Goal: Transaction & Acquisition: Purchase product/service

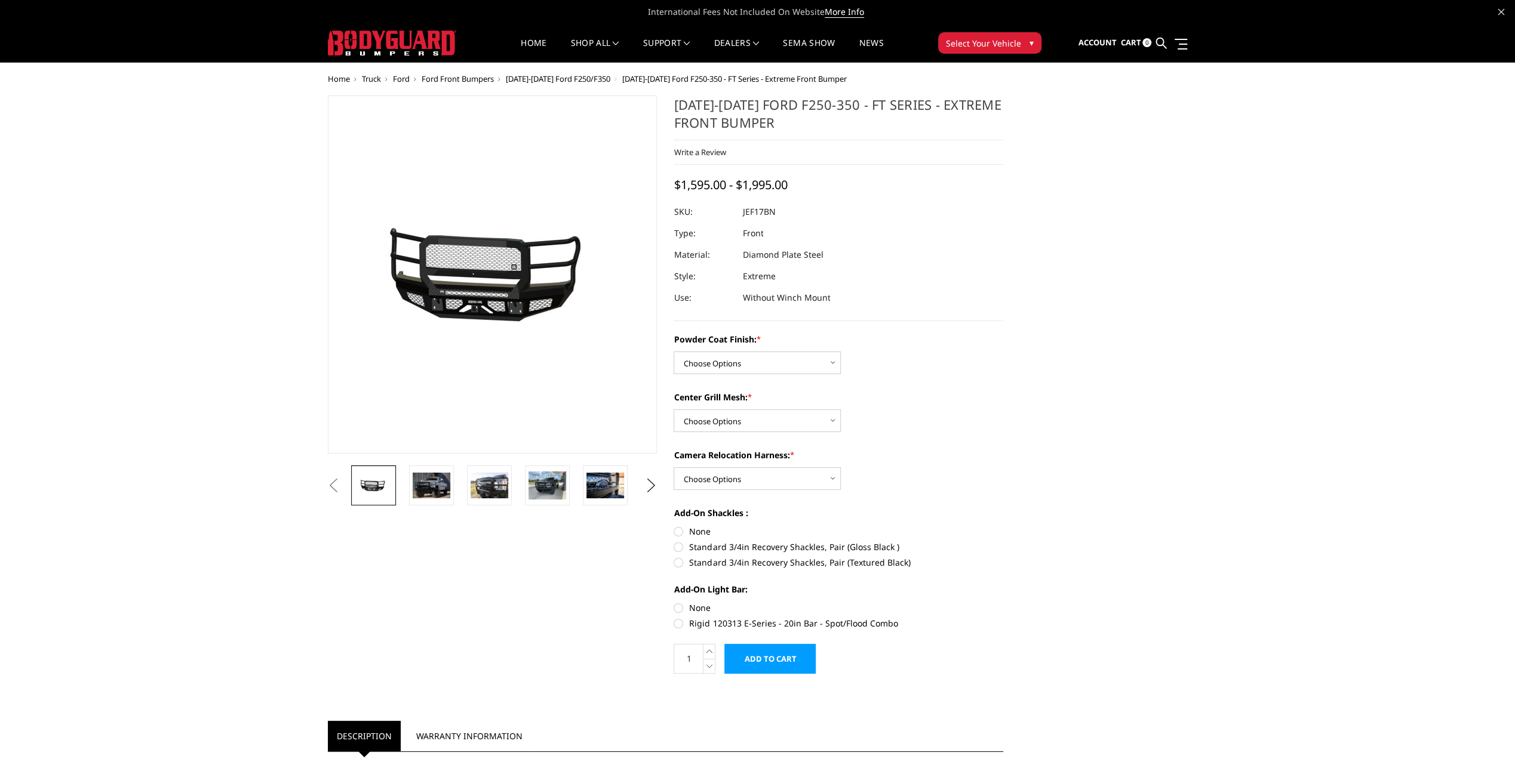
click at [574, 78] on span "[DATE]-[DATE] Ford F250/F350" at bounding box center [558, 78] width 104 height 10
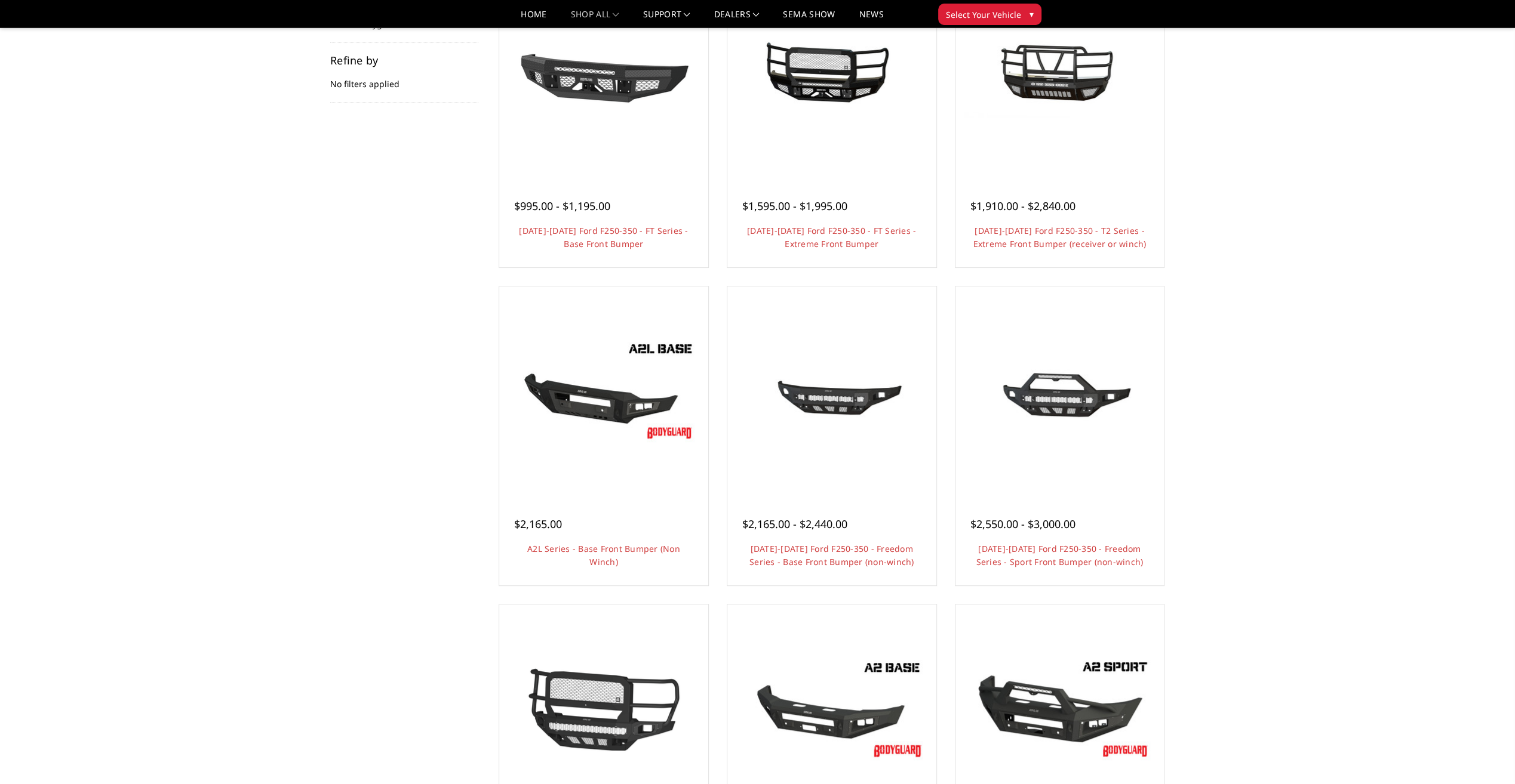
scroll to position [358, 0]
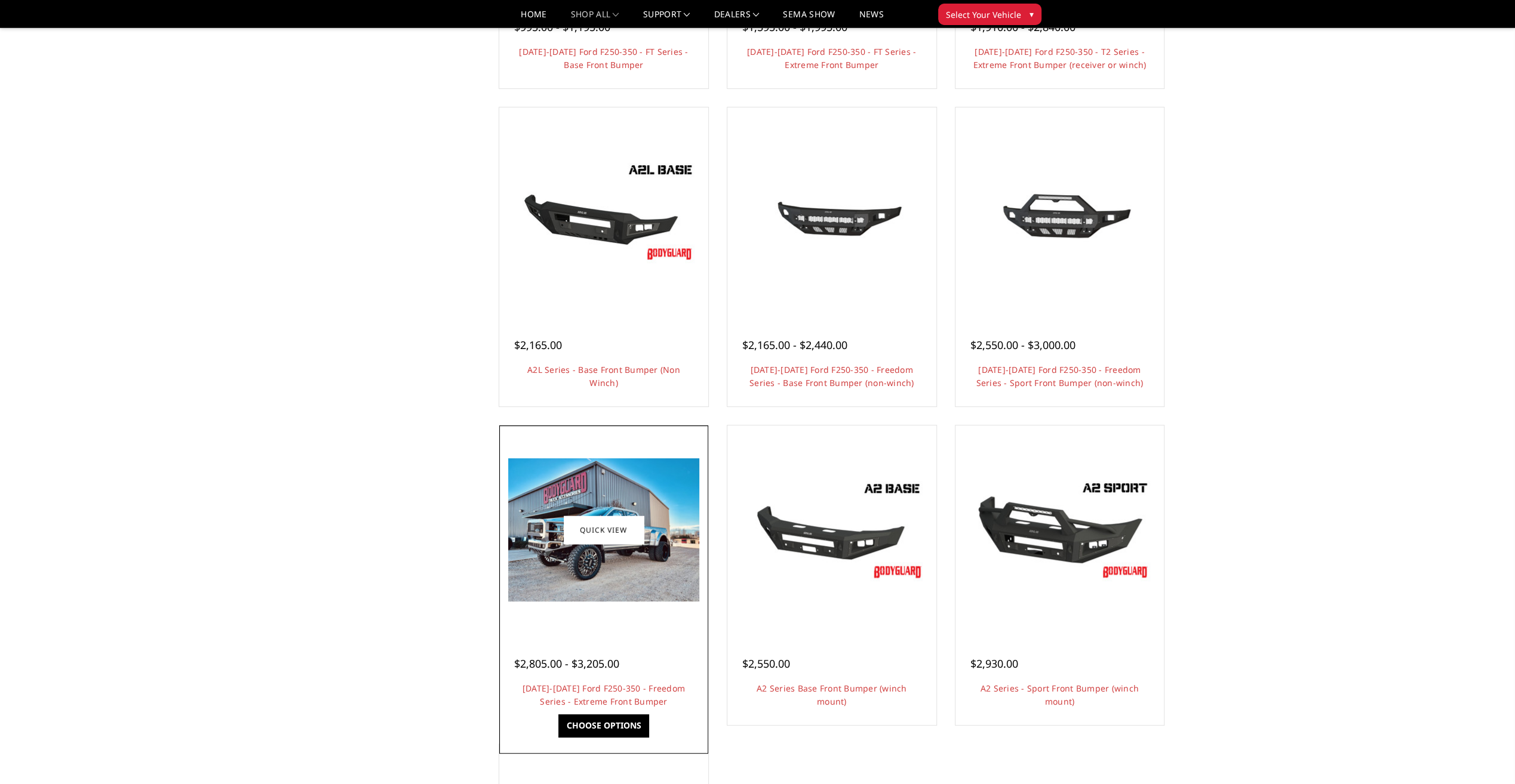
click at [643, 563] on img at bounding box center [603, 530] width 191 height 143
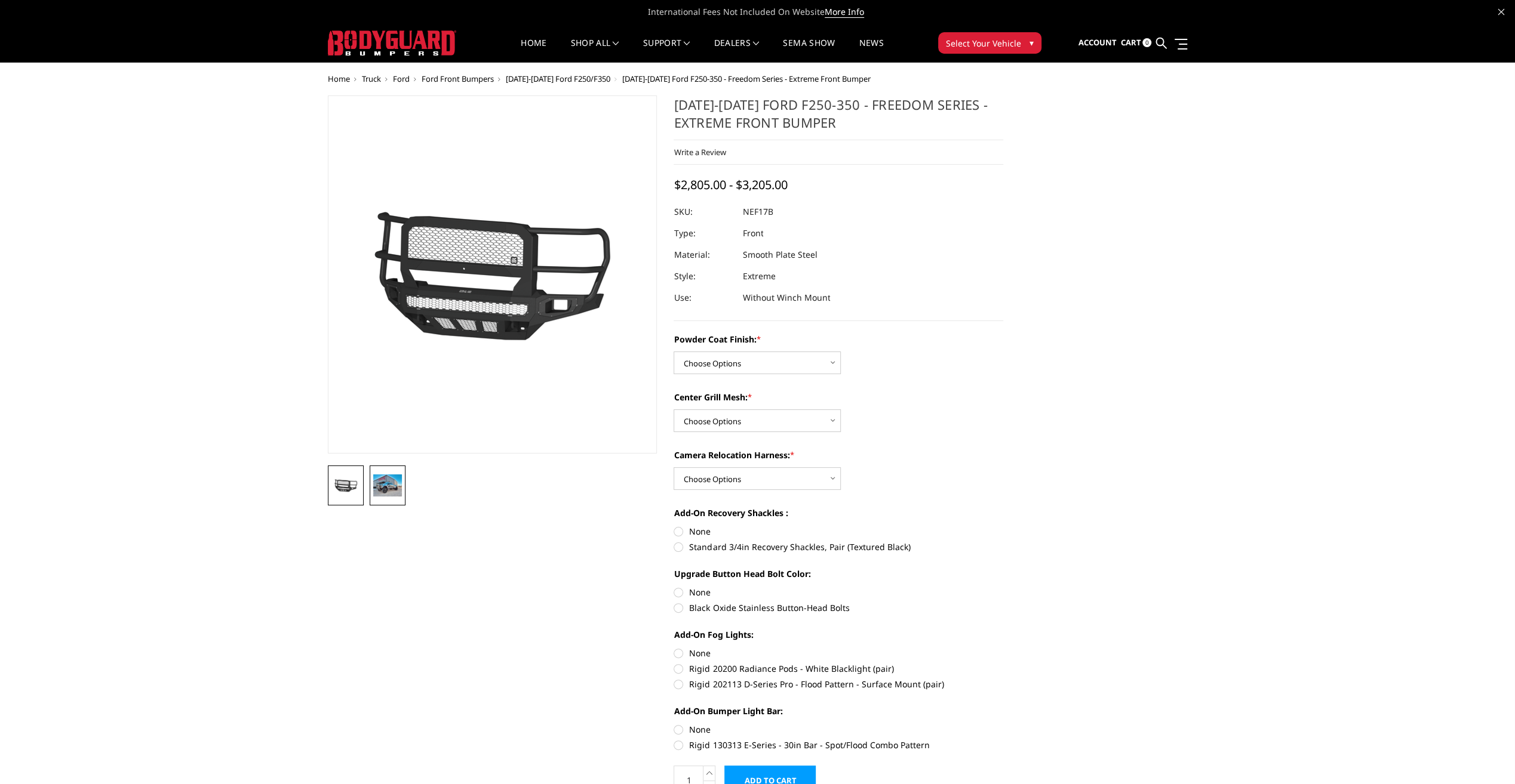
click at [393, 484] on img at bounding box center [387, 485] width 28 height 22
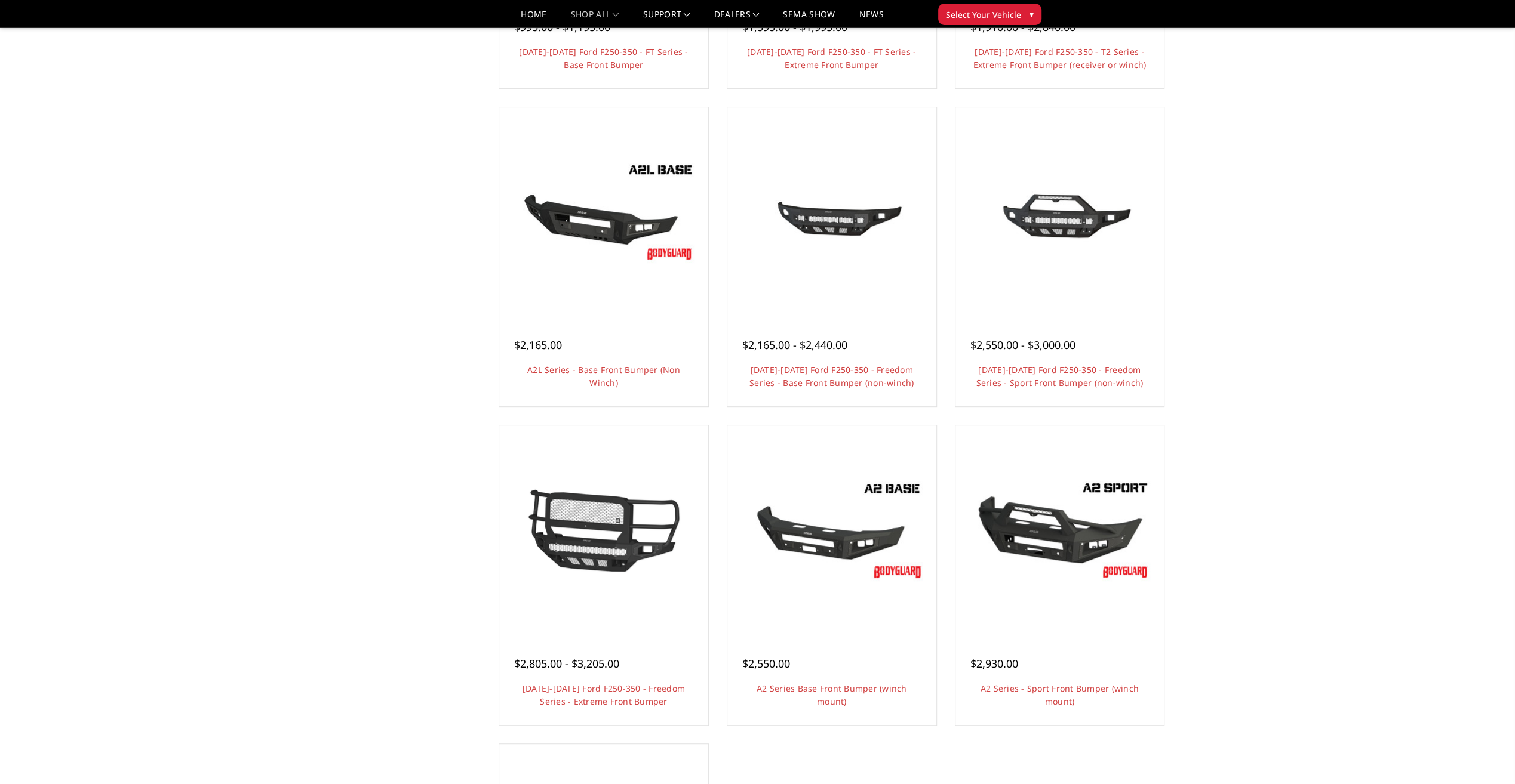
scroll to position [179, 0]
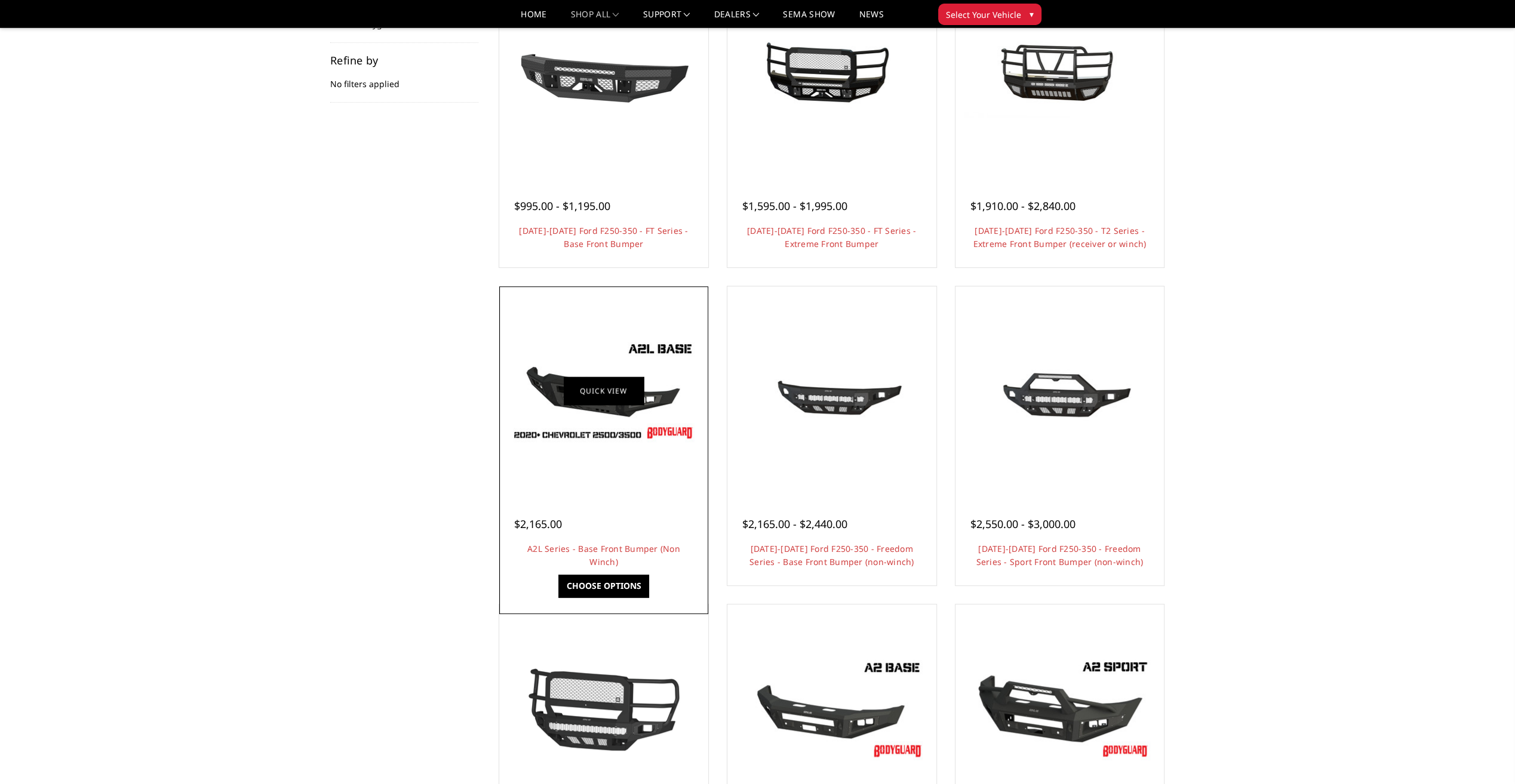
click at [627, 403] on link "Quick view" at bounding box center [603, 391] width 80 height 28
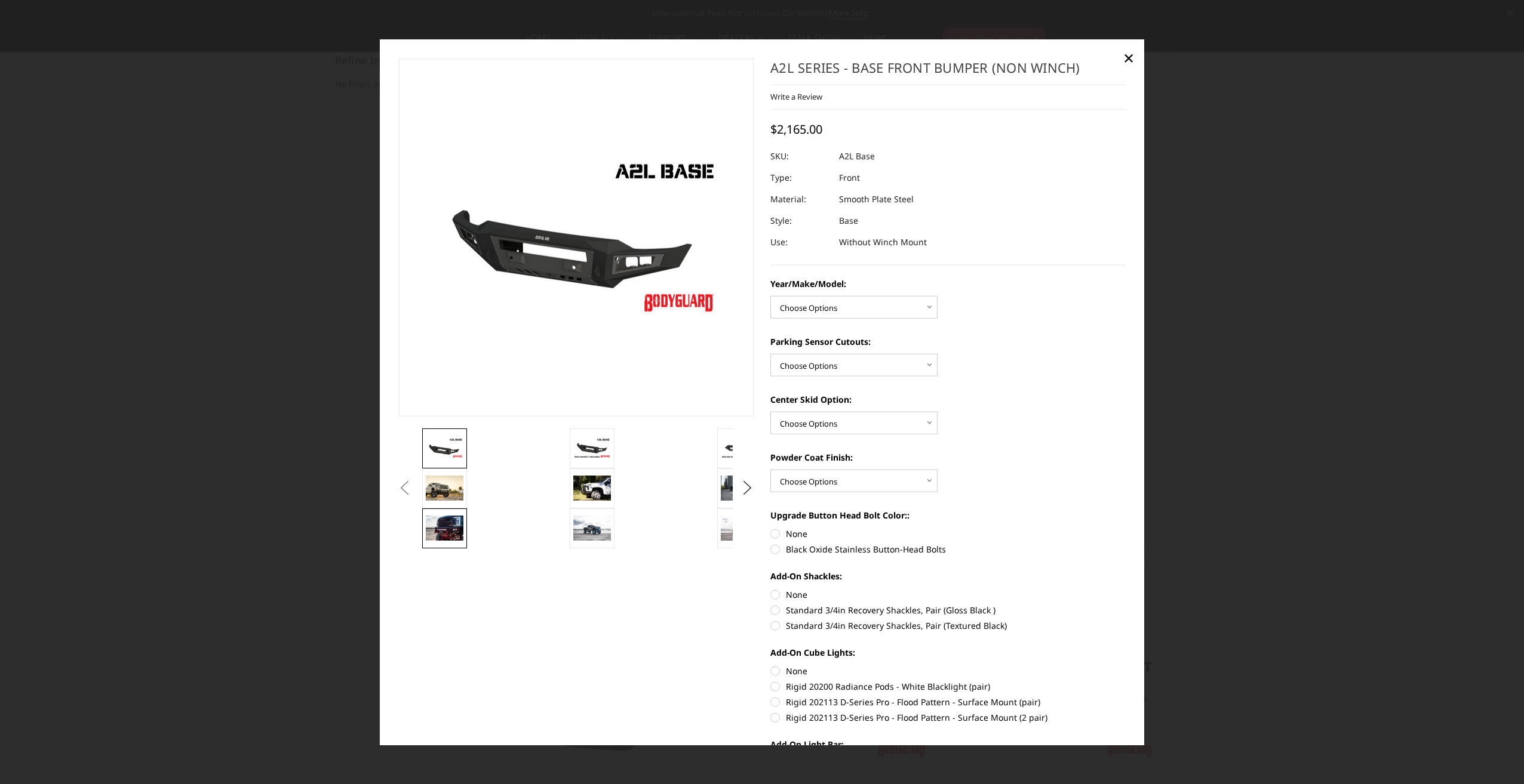
click at [443, 526] on img at bounding box center [444, 528] width 37 height 25
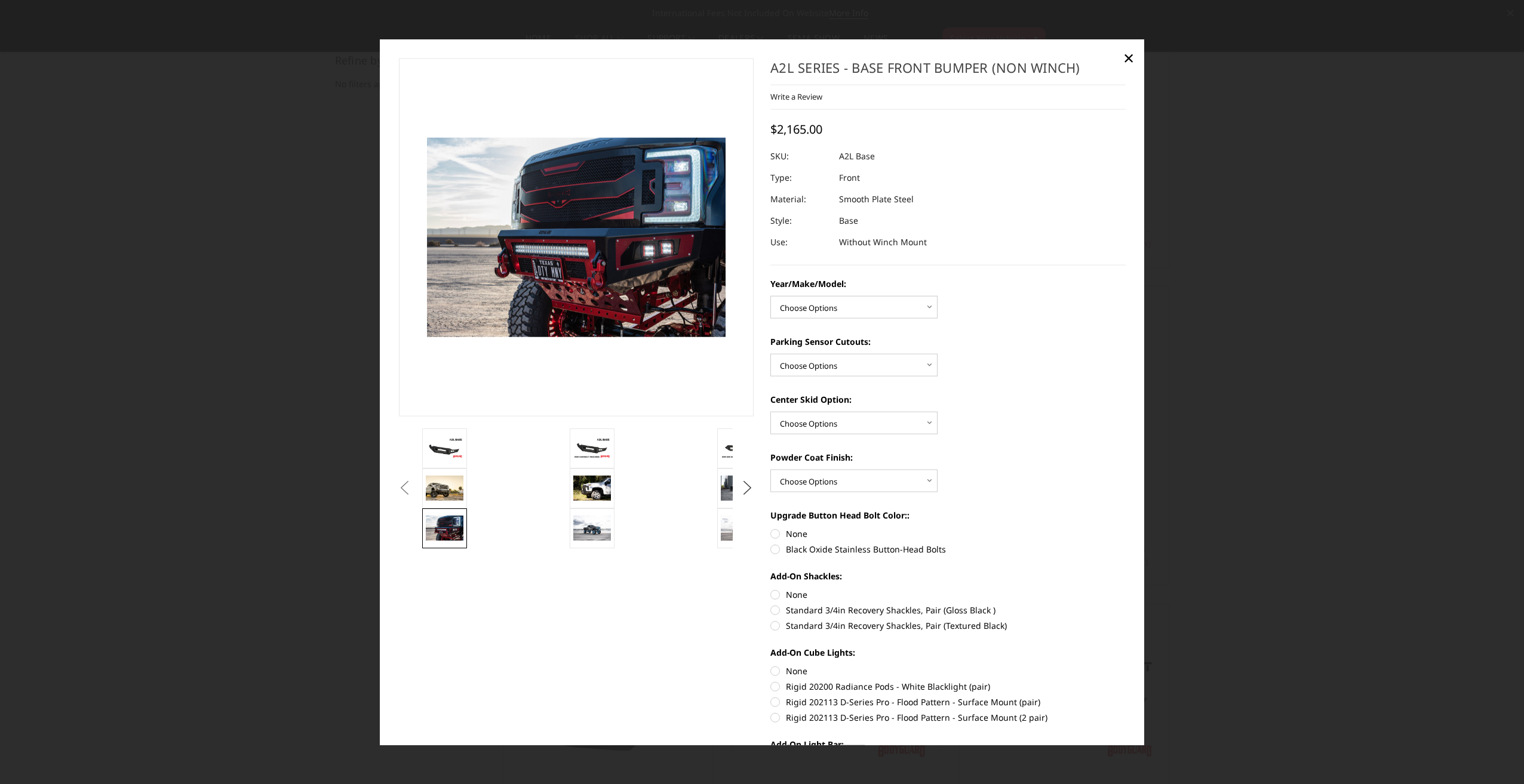
click at [742, 488] on button "Next" at bounding box center [748, 488] width 18 height 18
click at [749, 447] on button "Next" at bounding box center [748, 448] width 18 height 18
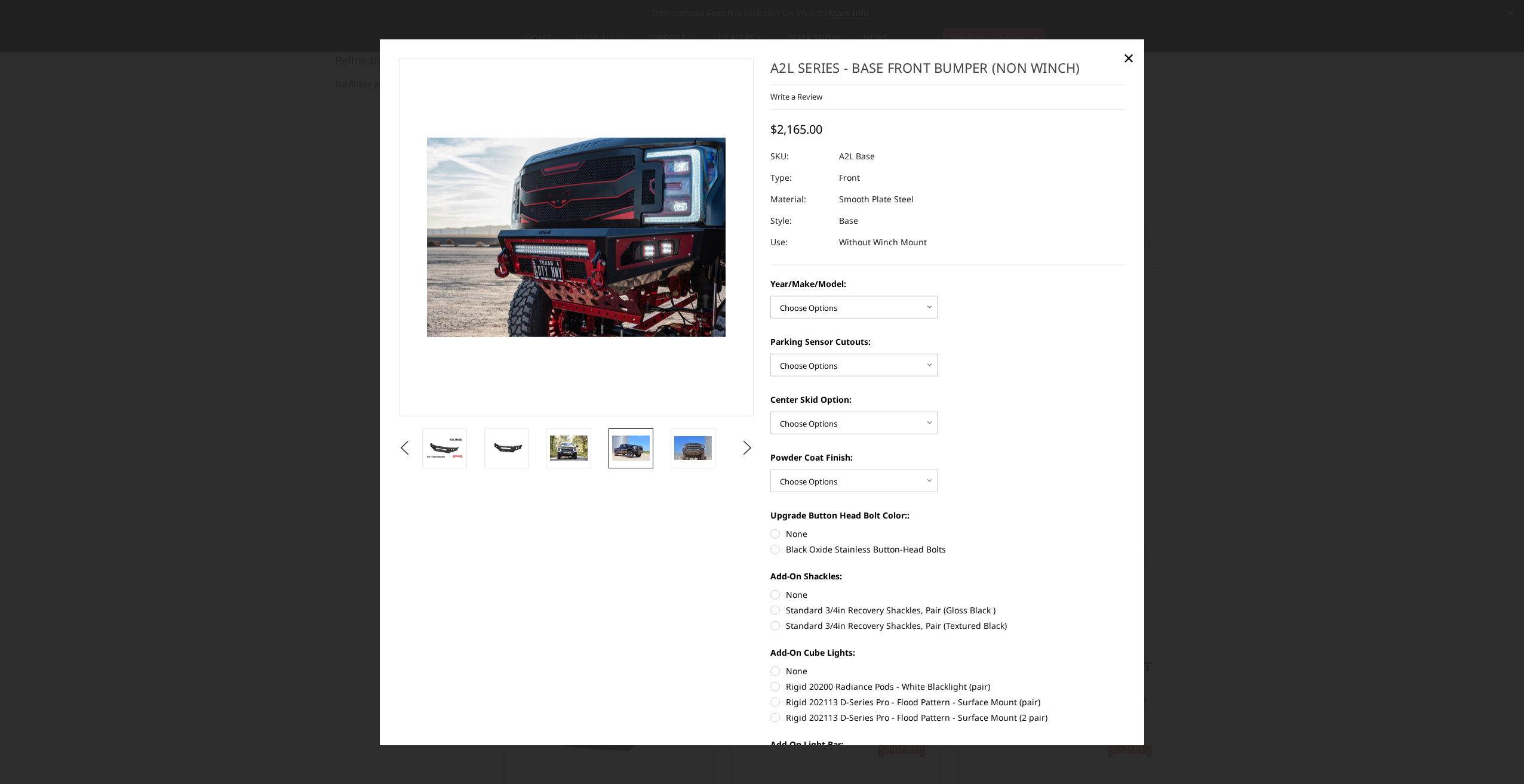
click at [617, 449] on img at bounding box center [631, 449] width 37 height 25
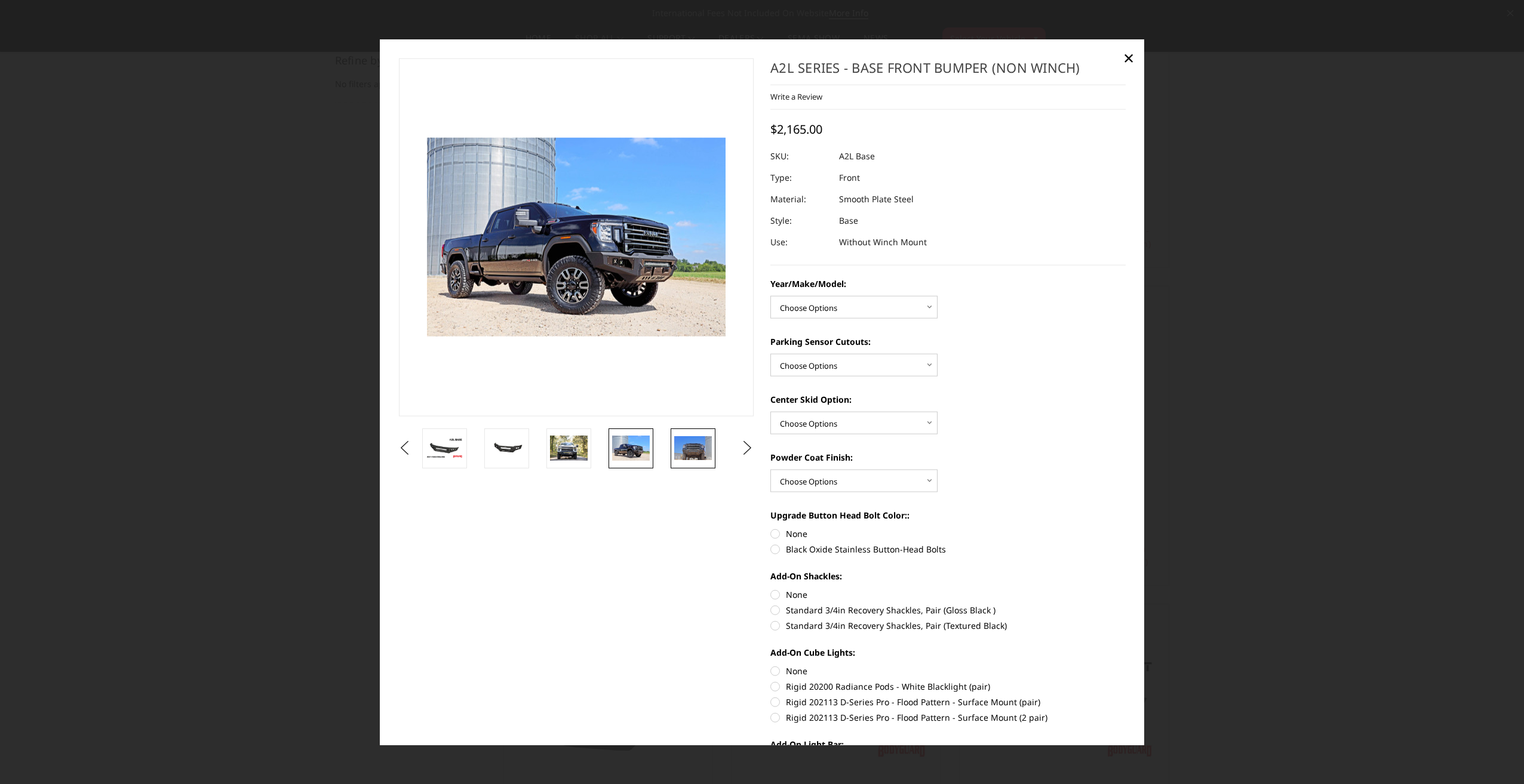
click at [701, 448] on img at bounding box center [693, 448] width 37 height 24
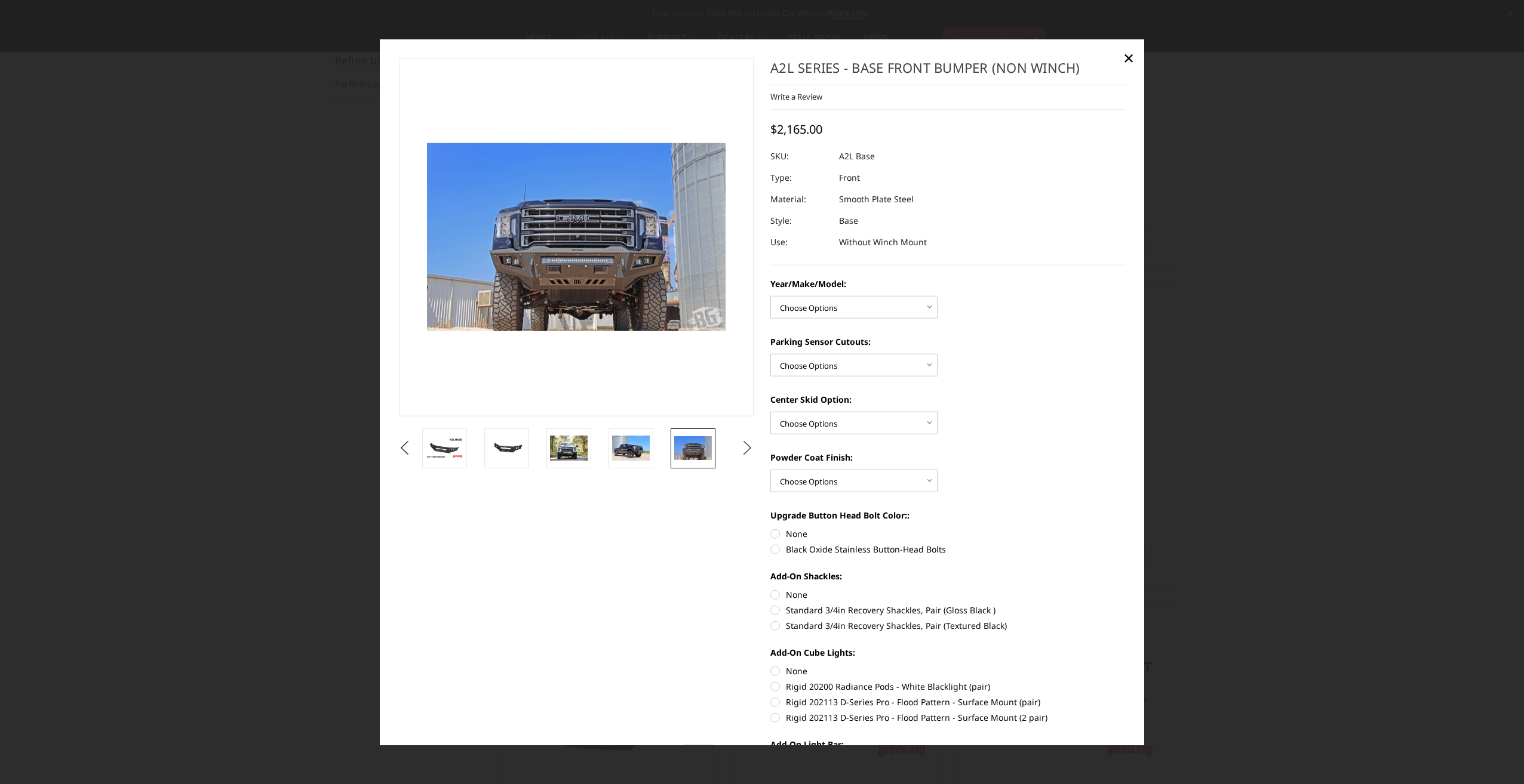
click at [742, 447] on button "Next" at bounding box center [748, 448] width 18 height 18
click at [696, 449] on img at bounding box center [693, 448] width 37 height 25
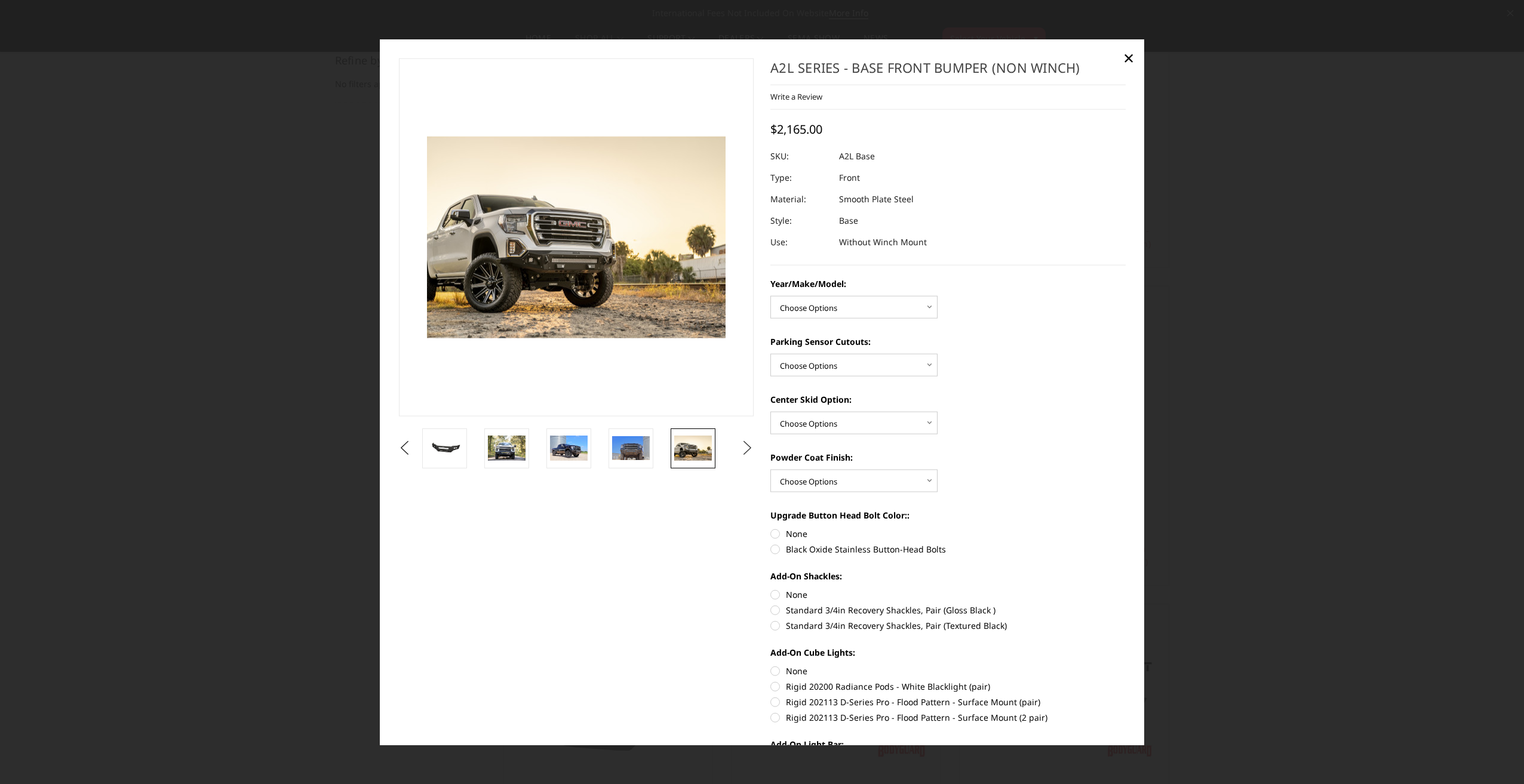
click at [742, 449] on button "Next" at bounding box center [748, 448] width 18 height 18
click at [637, 449] on img at bounding box center [631, 449] width 37 height 25
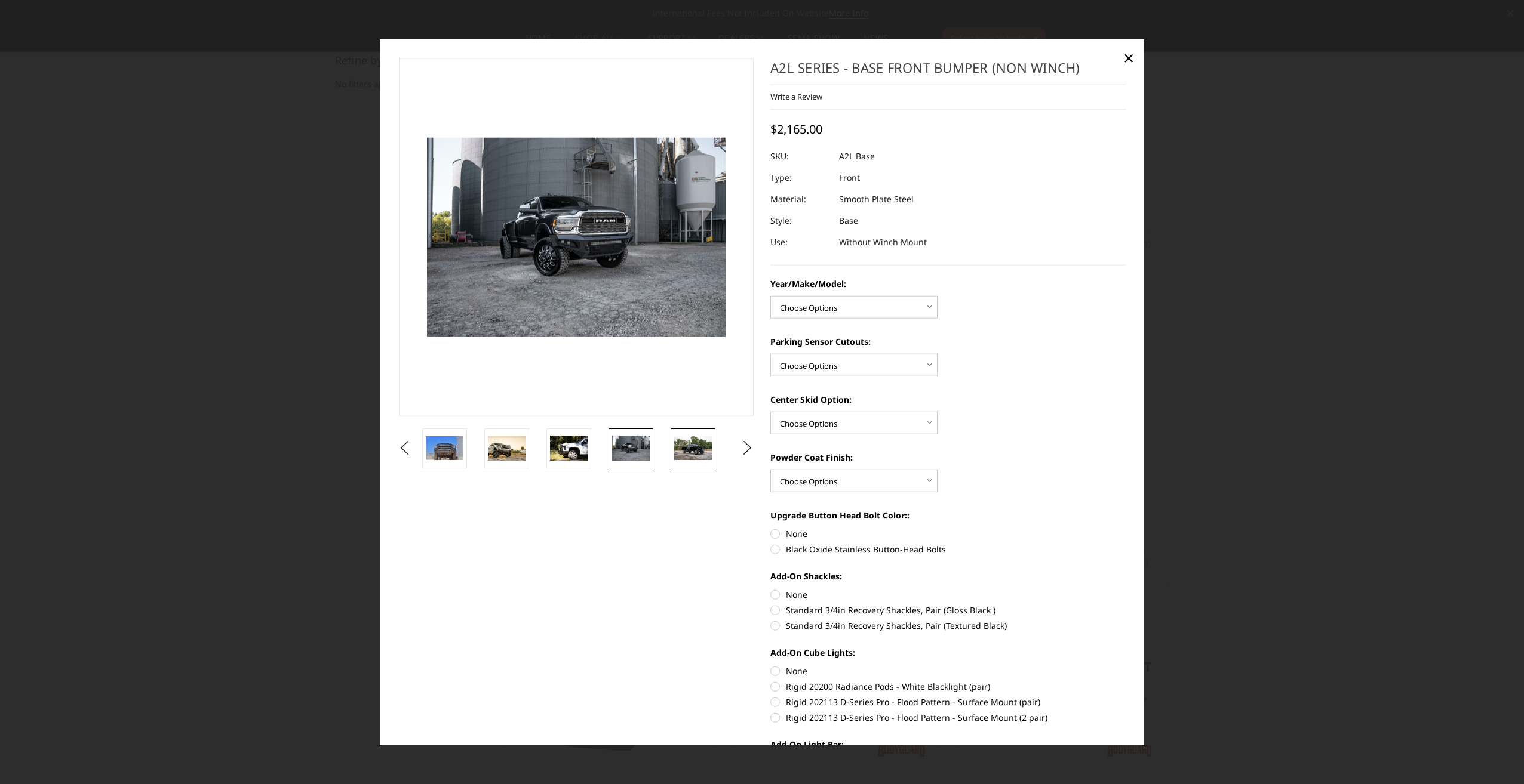
click at [697, 445] on img at bounding box center [693, 448] width 37 height 25
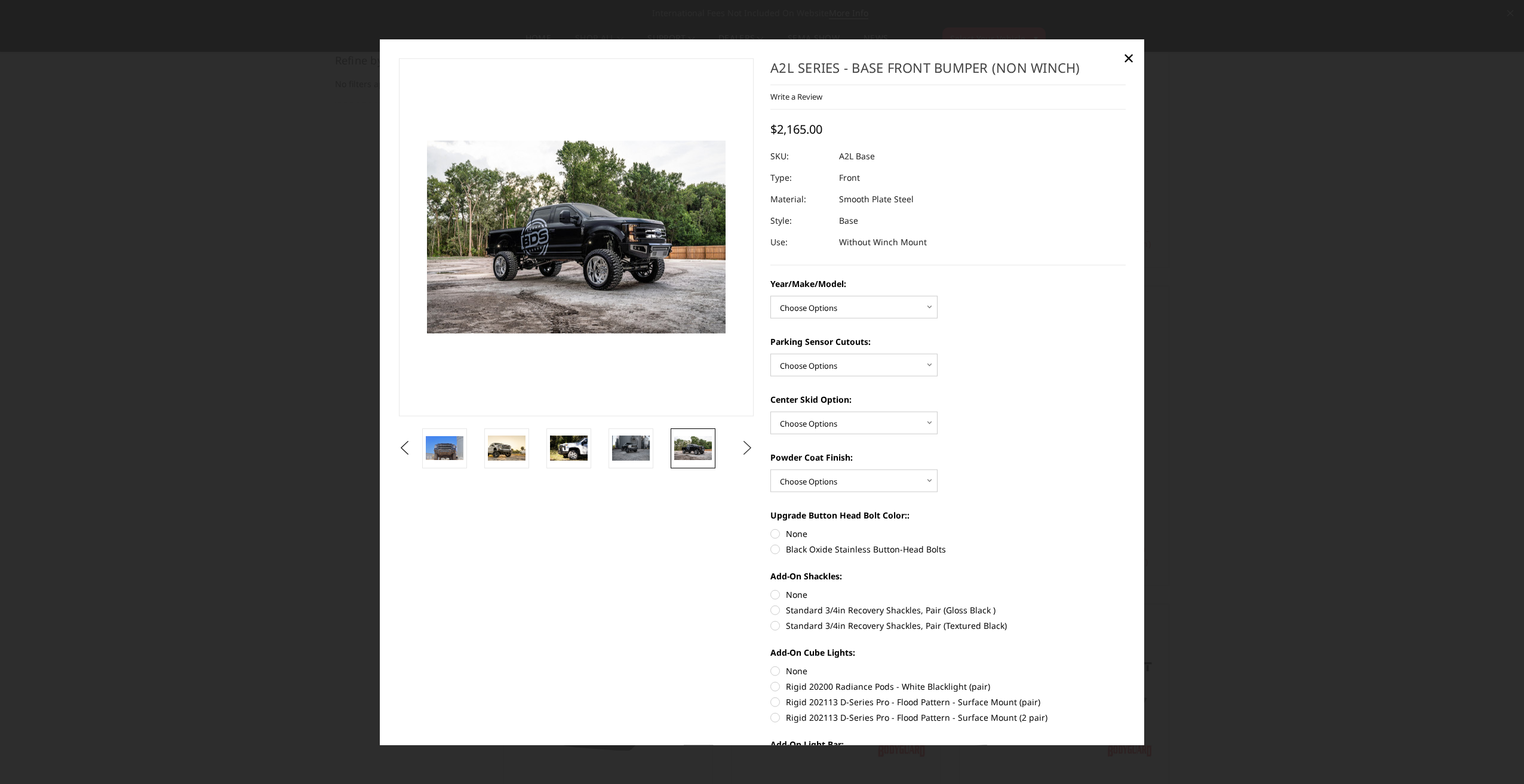
click at [745, 446] on button "Next" at bounding box center [748, 448] width 18 height 18
click at [693, 445] on img at bounding box center [693, 449] width 37 height 25
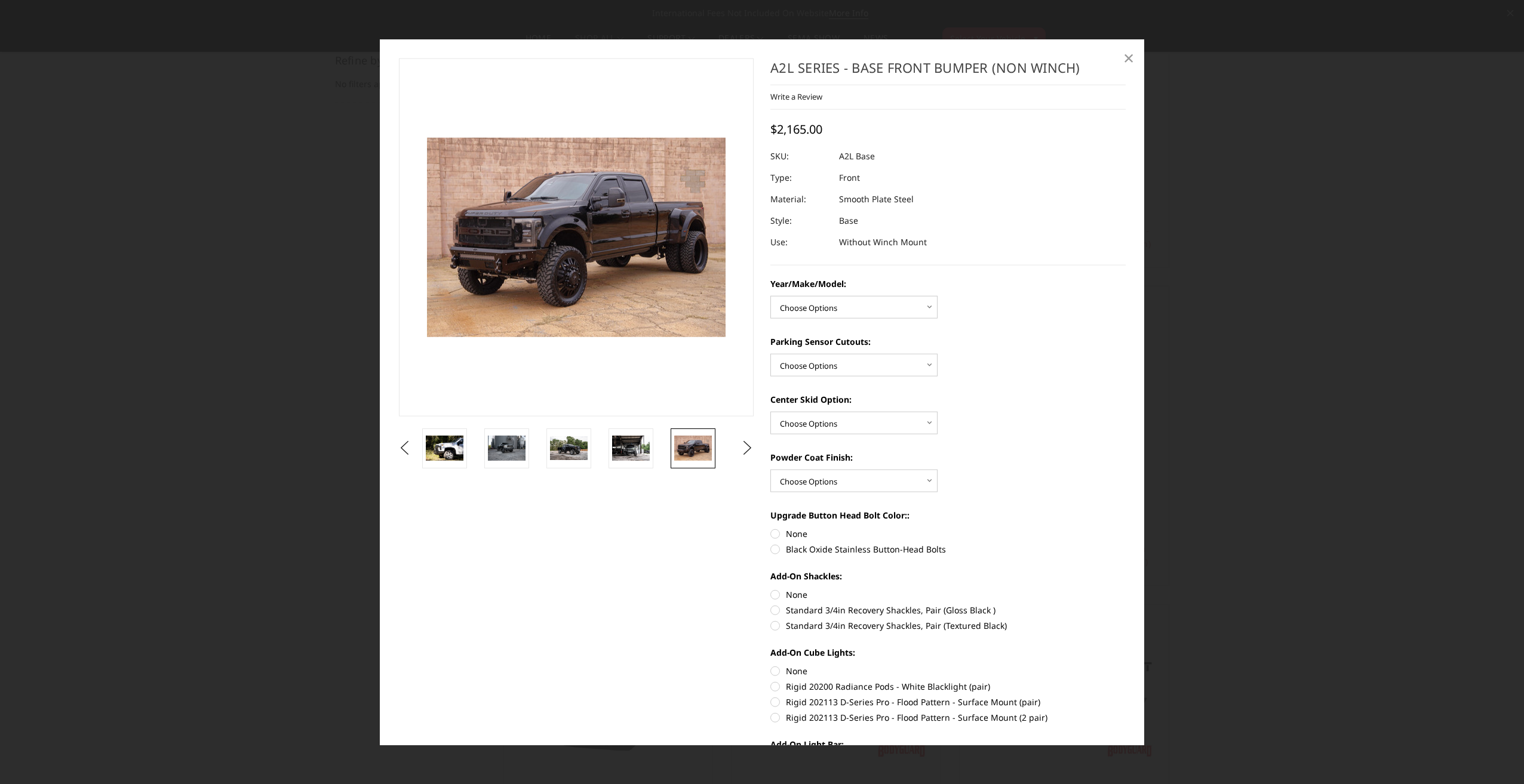
click at [1127, 55] on span "×" at bounding box center [1128, 57] width 10 height 25
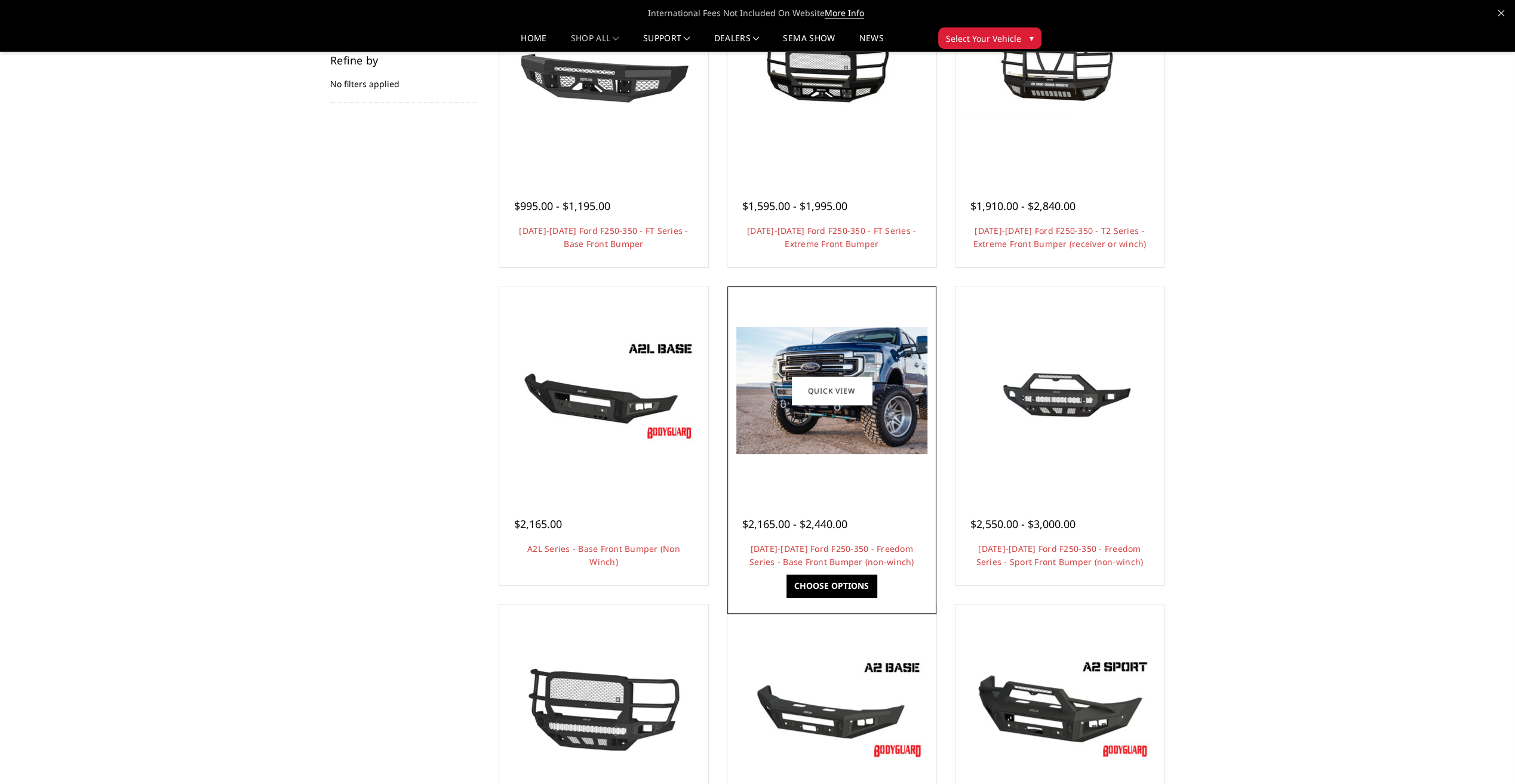
click at [885, 373] on img at bounding box center [831, 391] width 191 height 127
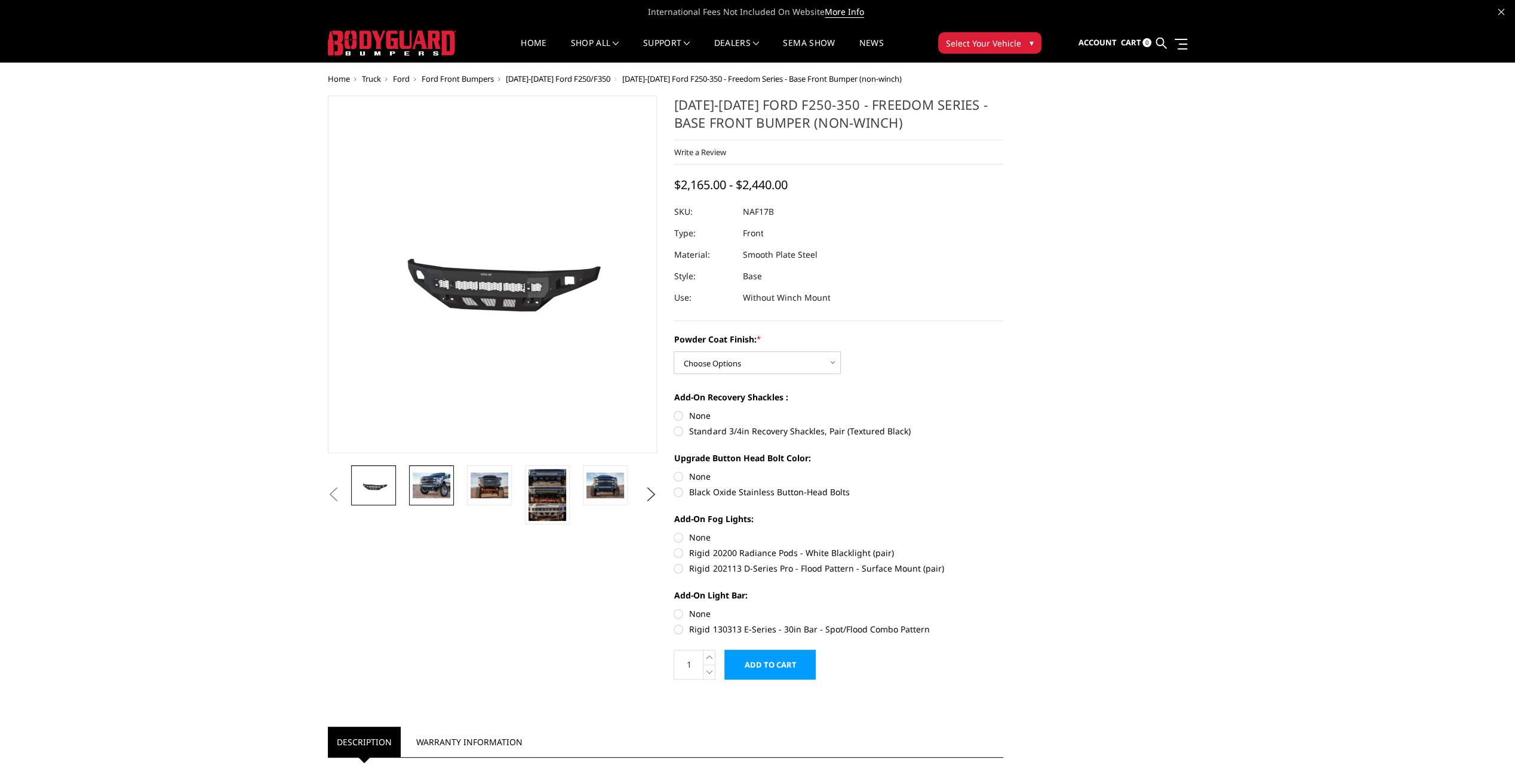
click at [433, 484] on img at bounding box center [431, 485] width 37 height 25
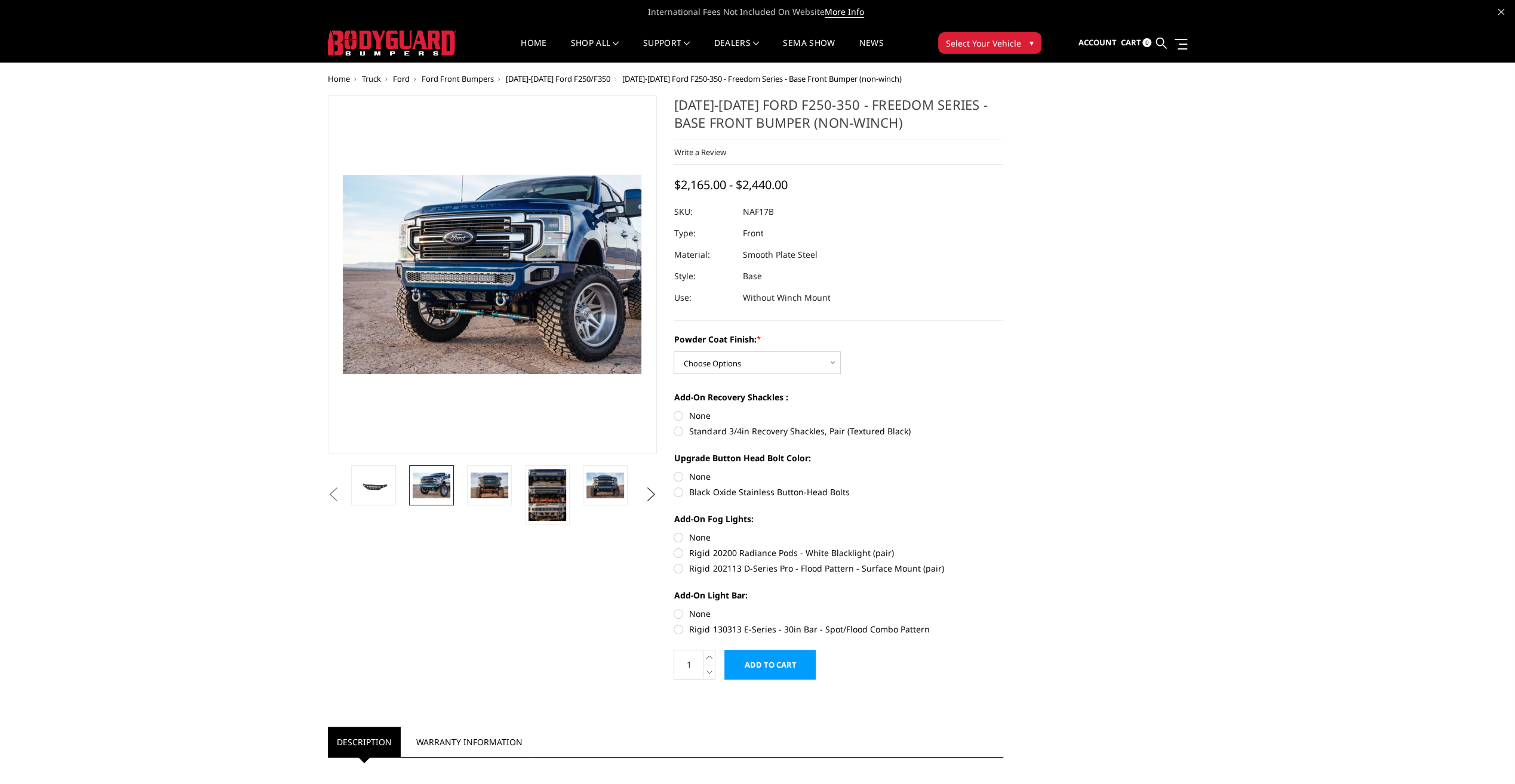
click at [649, 494] on button "Next" at bounding box center [651, 495] width 18 height 18
click at [490, 487] on img at bounding box center [489, 485] width 37 height 25
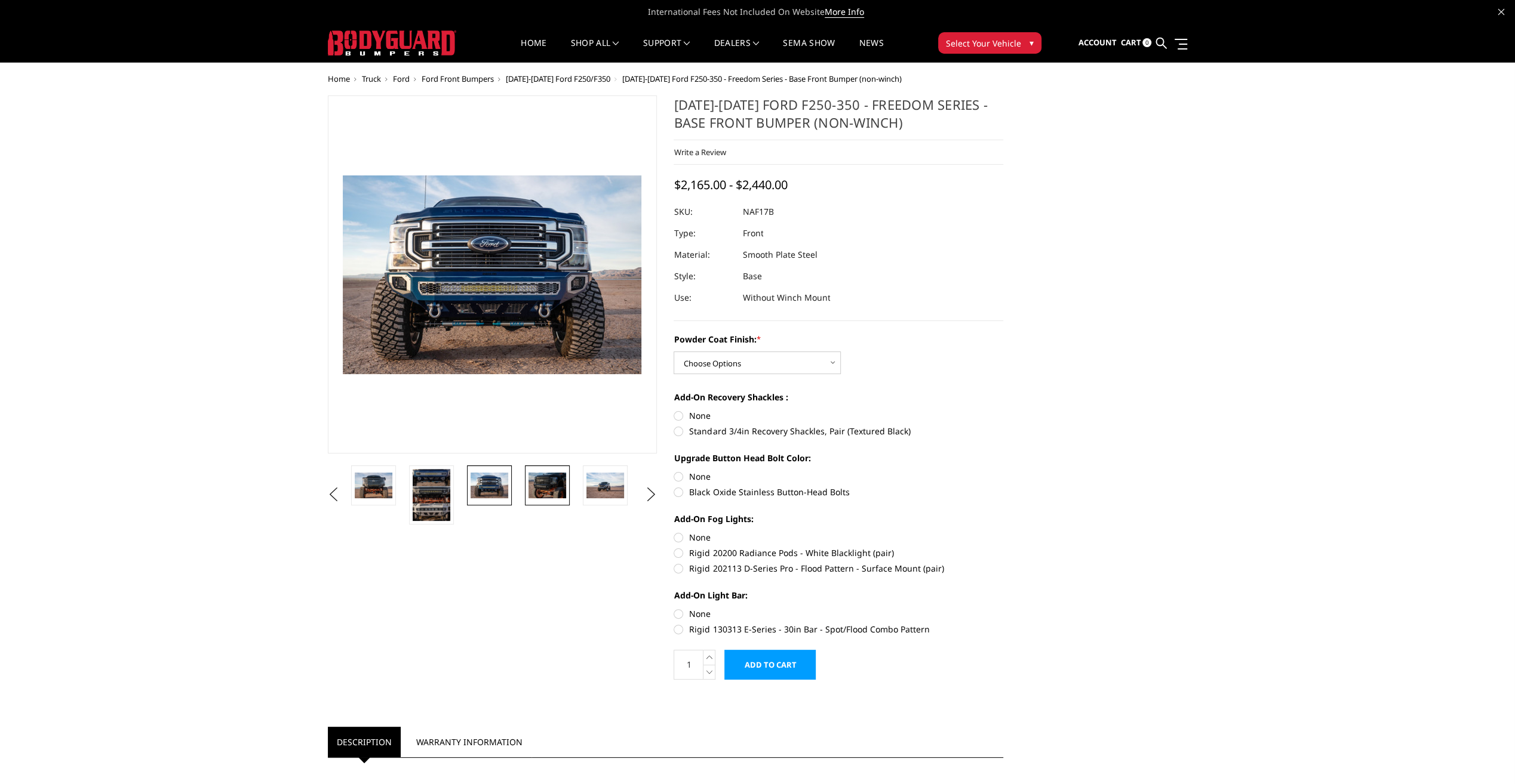
click at [540, 487] on img at bounding box center [547, 485] width 37 height 25
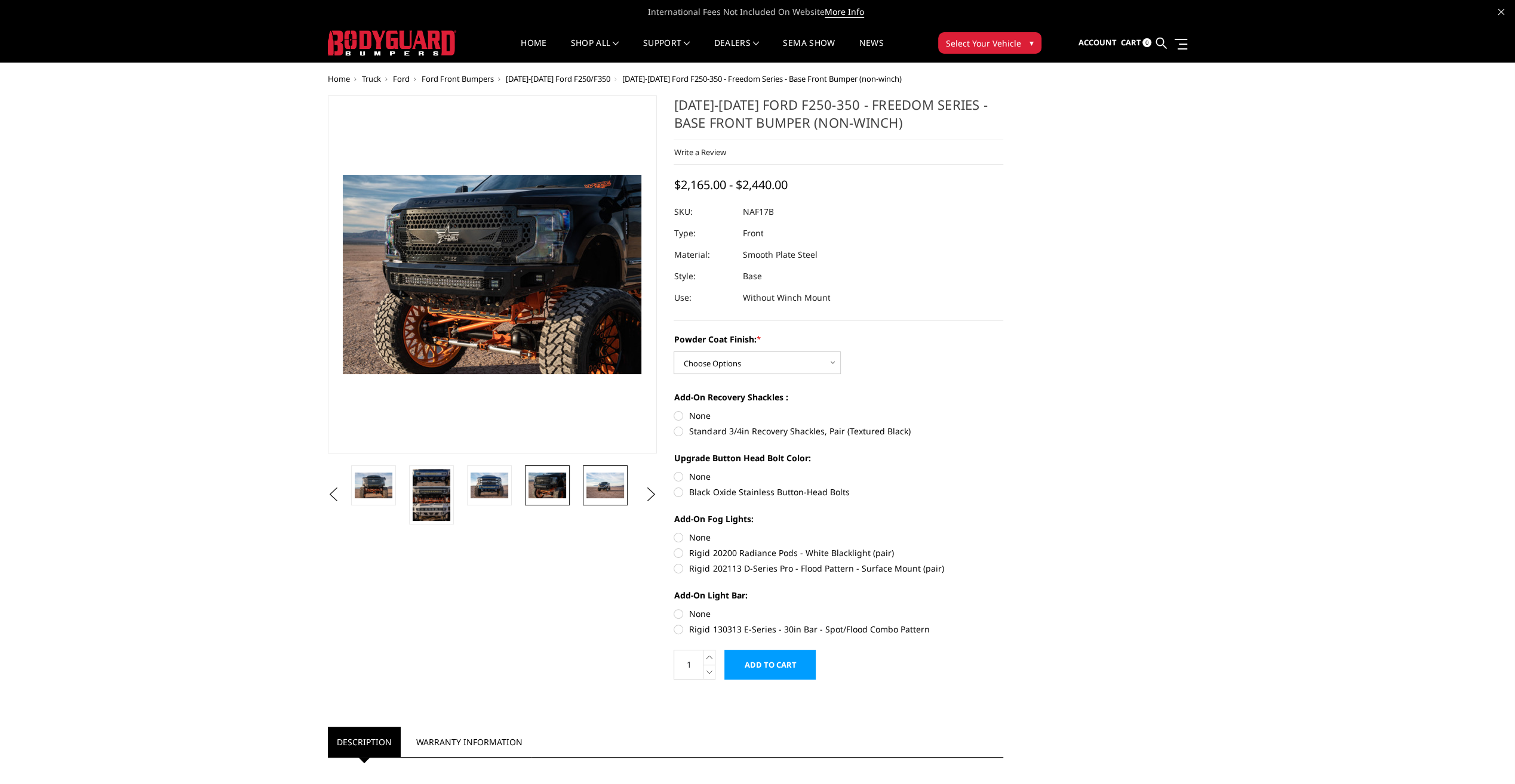
click at [610, 486] on img at bounding box center [605, 485] width 37 height 25
